Goal: Task Accomplishment & Management: Manage account settings

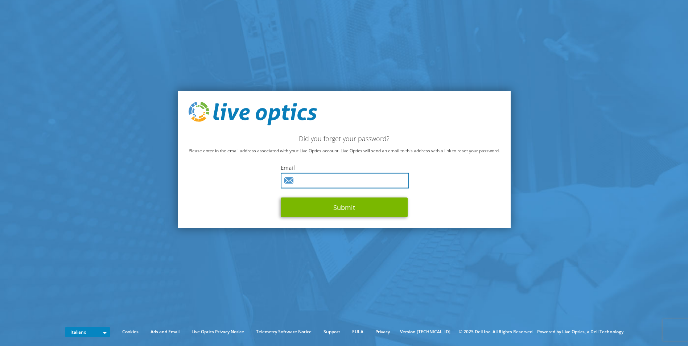
click at [337, 182] on input "text" at bounding box center [345, 181] width 128 height 16
type input "[DOMAIN_NAME][EMAIL_ADDRESS][DOMAIN_NAME]"
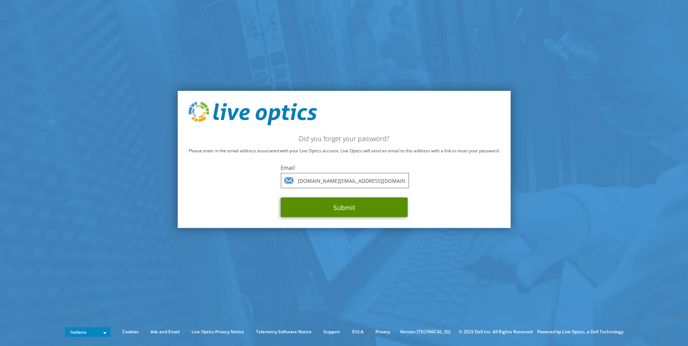
click at [337, 208] on button "Submit" at bounding box center [344, 208] width 127 height 20
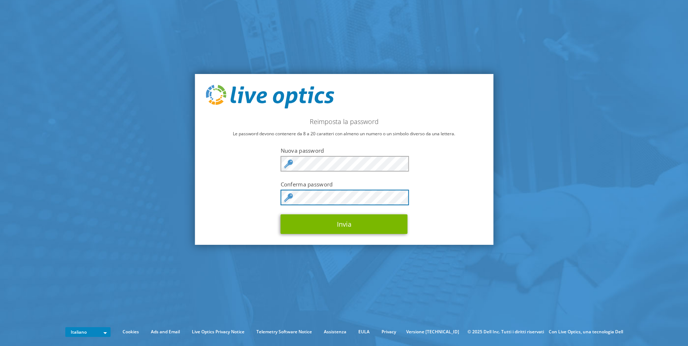
click at [281, 214] on button "Invia" at bounding box center [344, 224] width 127 height 20
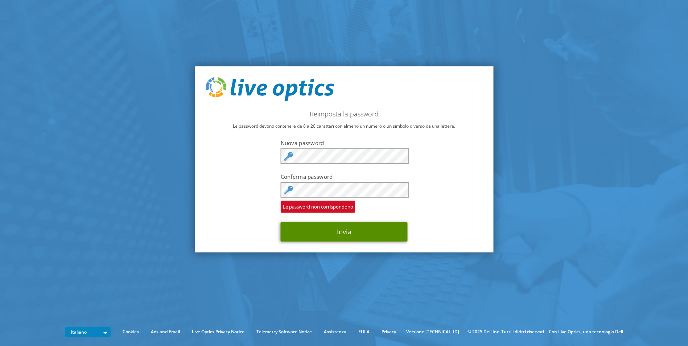
click at [341, 233] on button "Invia" at bounding box center [344, 232] width 127 height 20
